Goal: Task Accomplishment & Management: Use online tool/utility

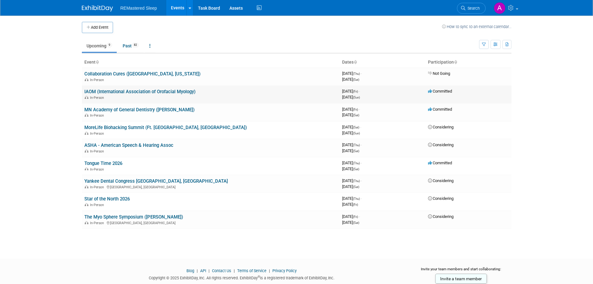
click at [144, 90] on link "IAOM (International Association of Orofacial Myology)" at bounding box center [139, 92] width 111 height 6
click at [135, 91] on link "IAOM (International Association of Orofacial Myology)" at bounding box center [139, 92] width 111 height 6
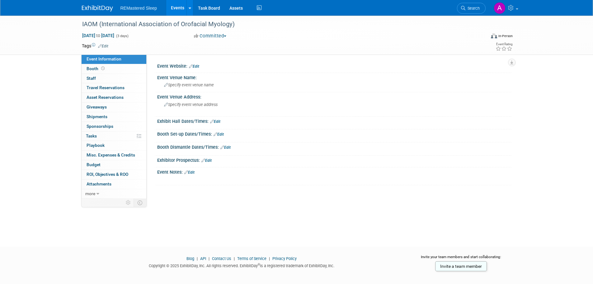
click at [196, 65] on link "Edit" at bounding box center [194, 66] width 10 height 4
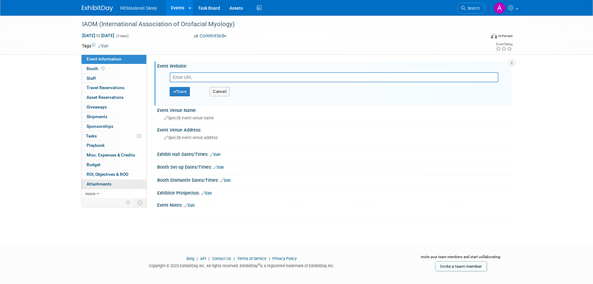
click at [104, 183] on span "Attachments 0" at bounding box center [99, 183] width 25 height 5
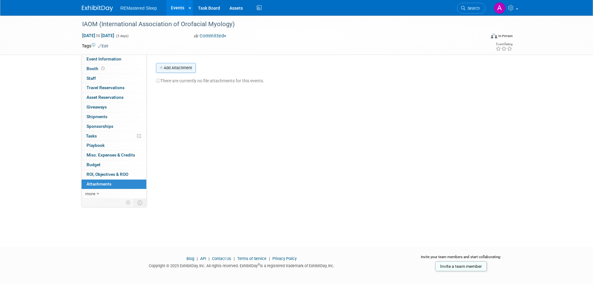
click at [185, 67] on button "Add Attachment" at bounding box center [176, 68] width 40 height 10
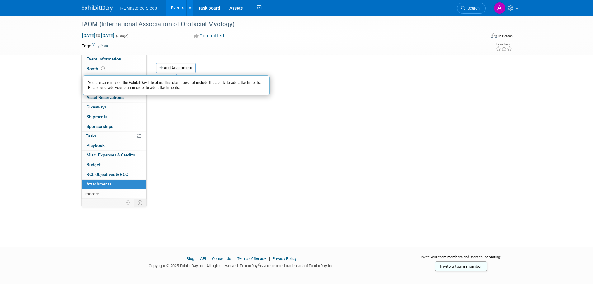
click at [369, 33] on div at bounding box center [389, 32] width 101 height 1
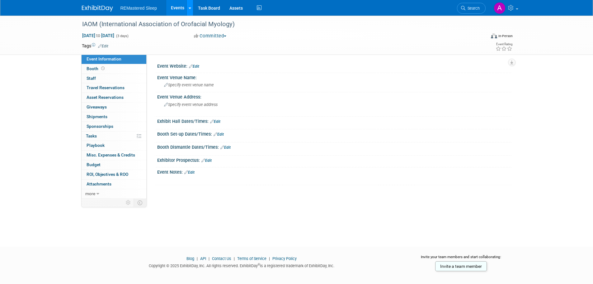
click at [189, 7] on icon at bounding box center [190, 8] width 2 height 4
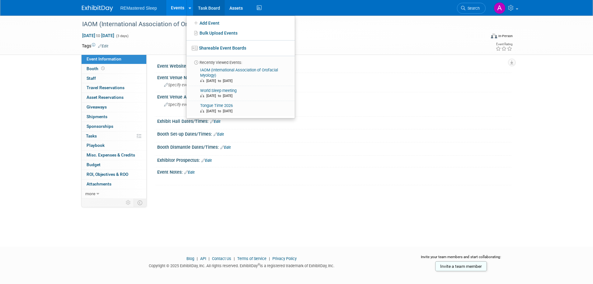
click at [209, 5] on link "Task Board" at bounding box center [208, 8] width 31 height 16
